Goal: Task Accomplishment & Management: Manage account settings

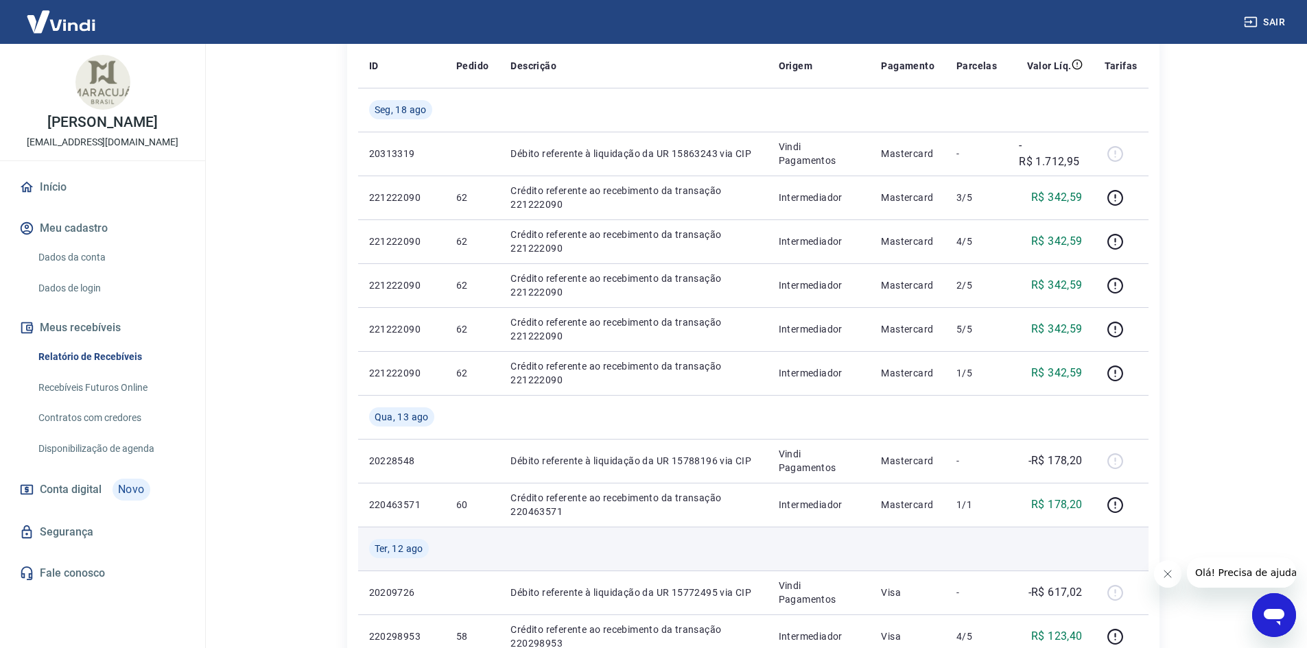
scroll to position [206, 0]
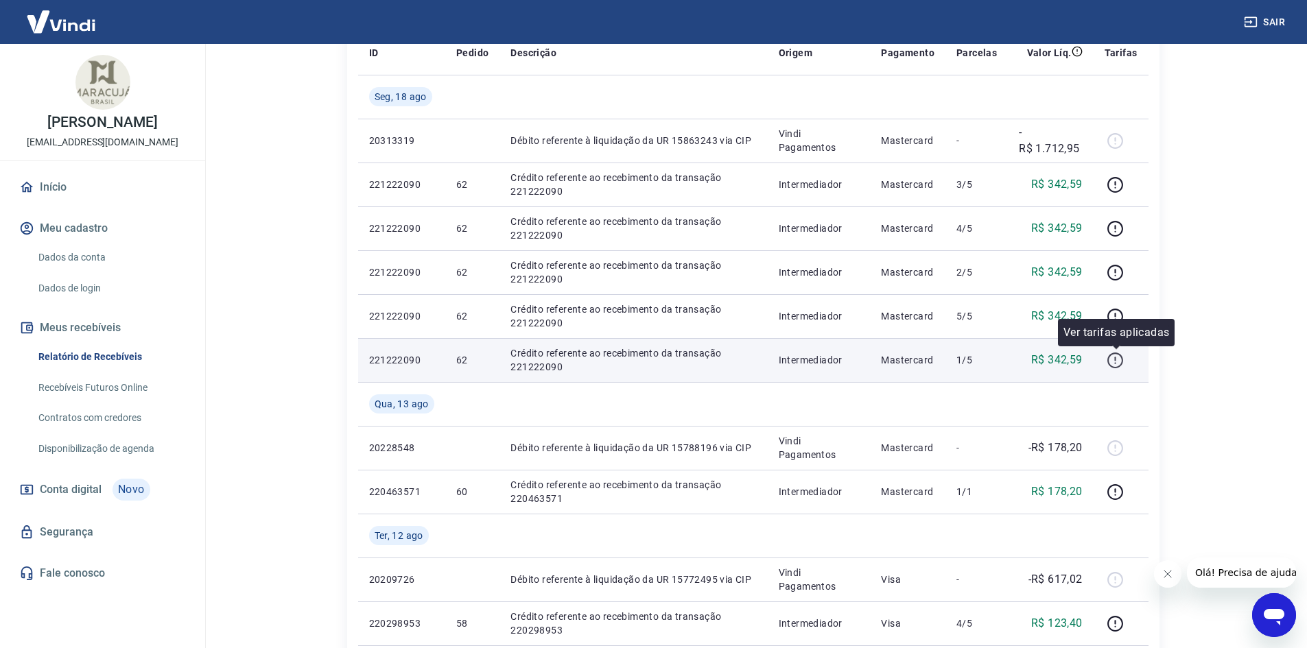
click at [1119, 361] on icon "button" at bounding box center [1114, 360] width 17 height 17
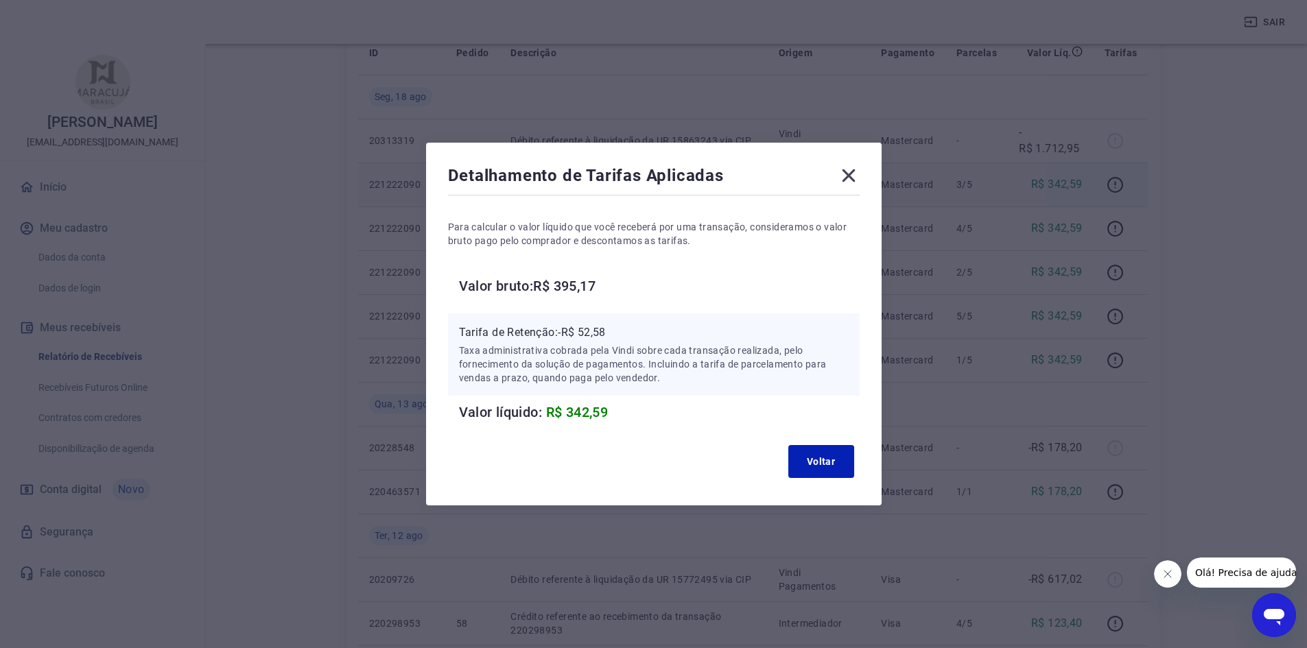
click at [854, 180] on icon at bounding box center [848, 176] width 22 height 22
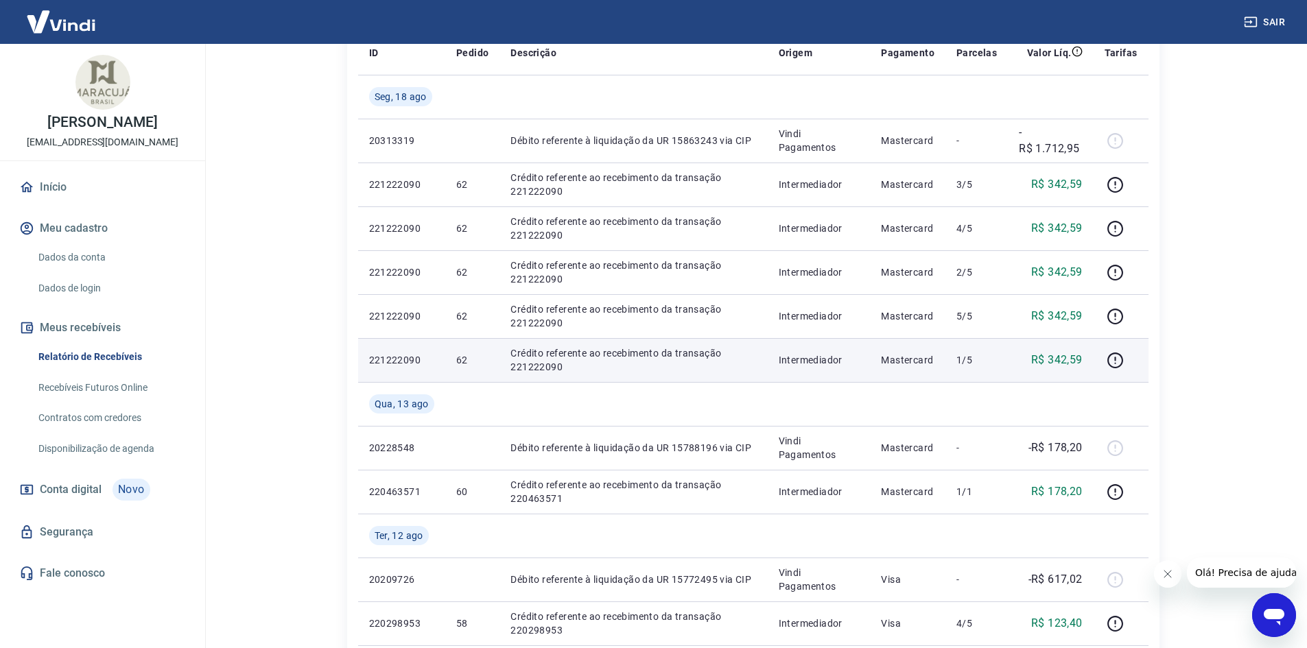
click at [556, 348] on p "Crédito referente ao recebimento da transação 221222090" at bounding box center [633, 359] width 246 height 27
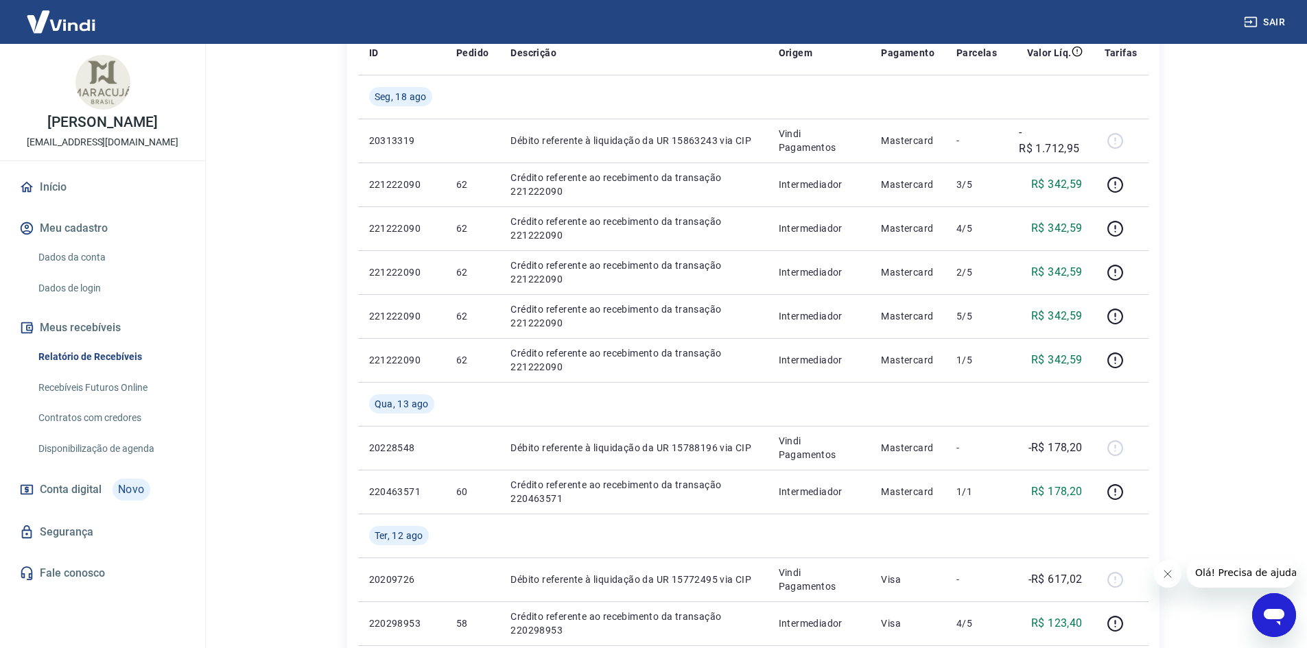
click at [103, 402] on link "Recebíveis Futuros Online" at bounding box center [111, 388] width 156 height 28
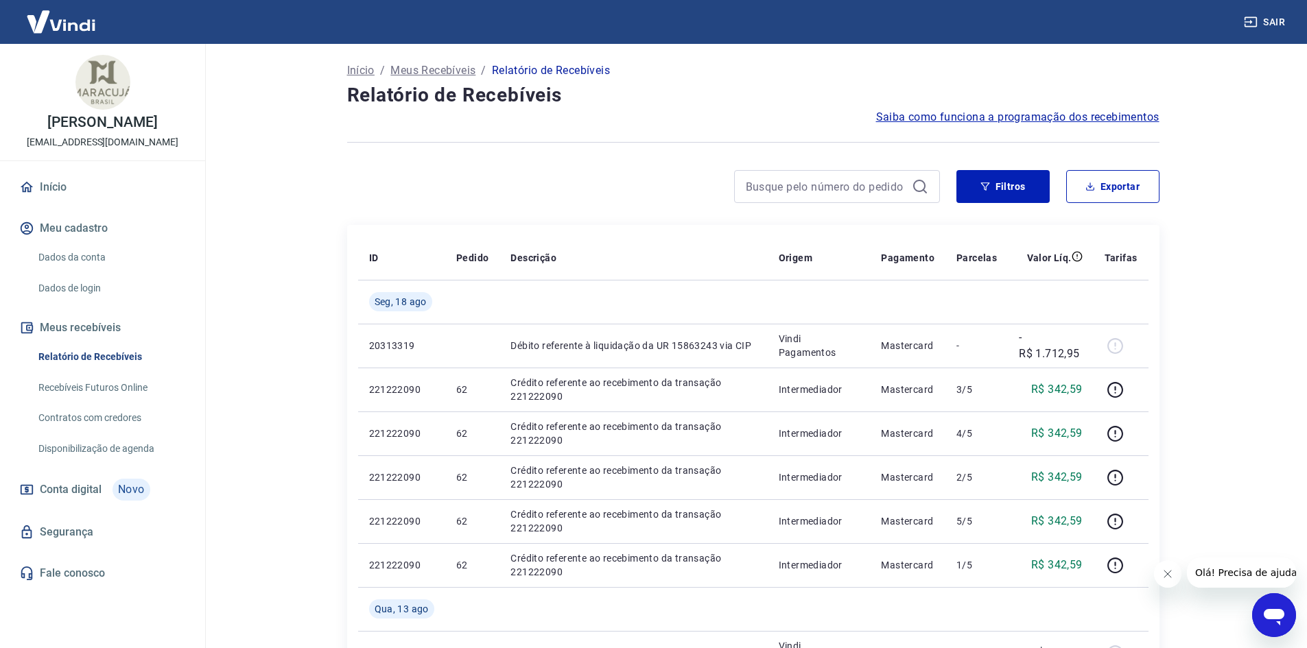
scroll to position [0, 0]
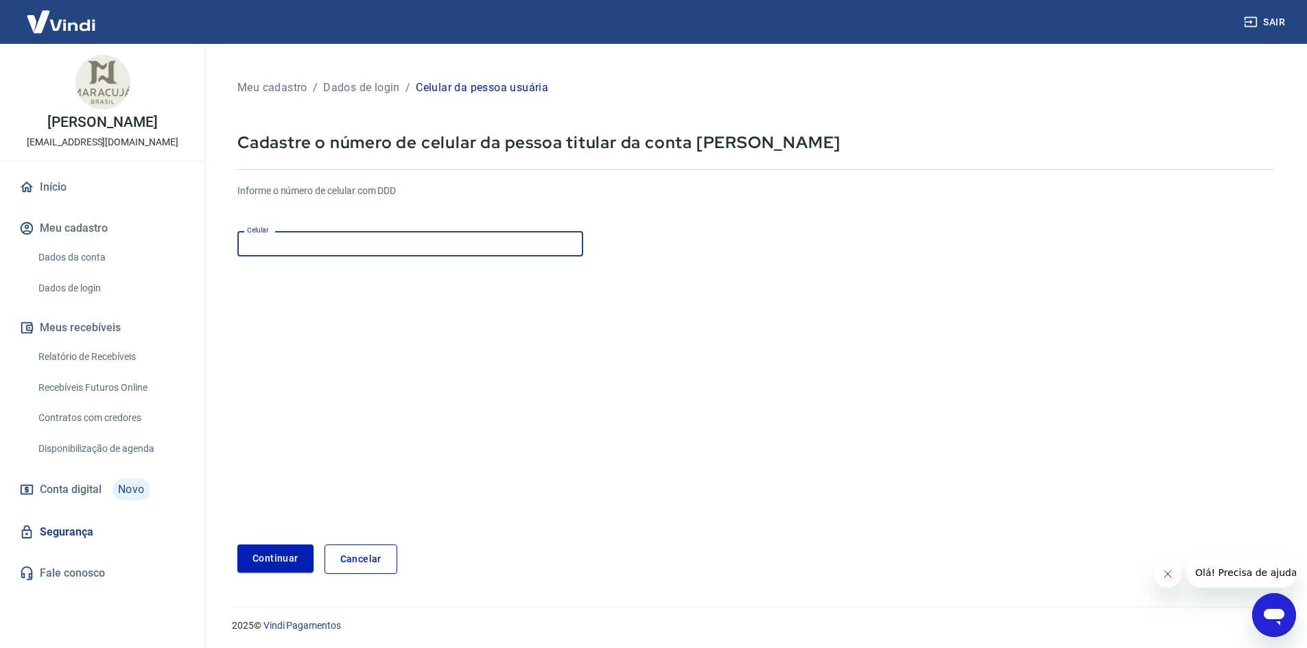
click at [339, 250] on input "Celular" at bounding box center [410, 243] width 346 height 25
type input "[PHONE_NUMBER]"
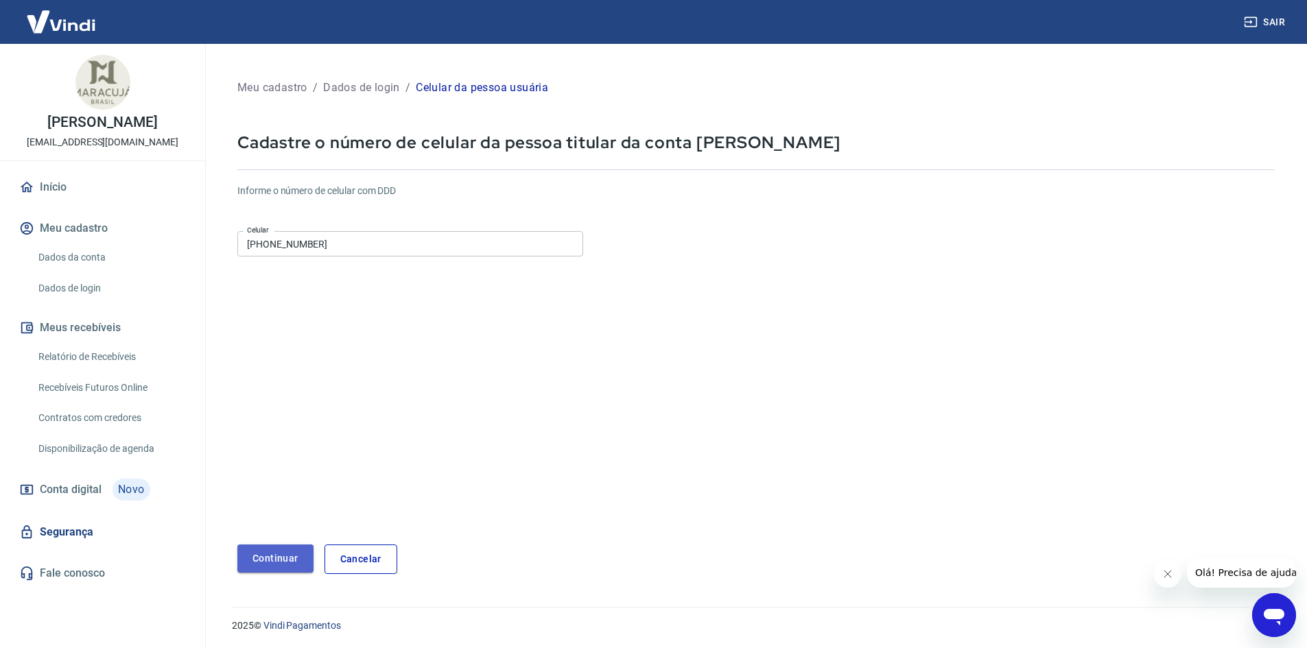
click at [281, 566] on button "Continuar" at bounding box center [275, 559] width 76 height 28
